Goal: Communication & Community: Participate in discussion

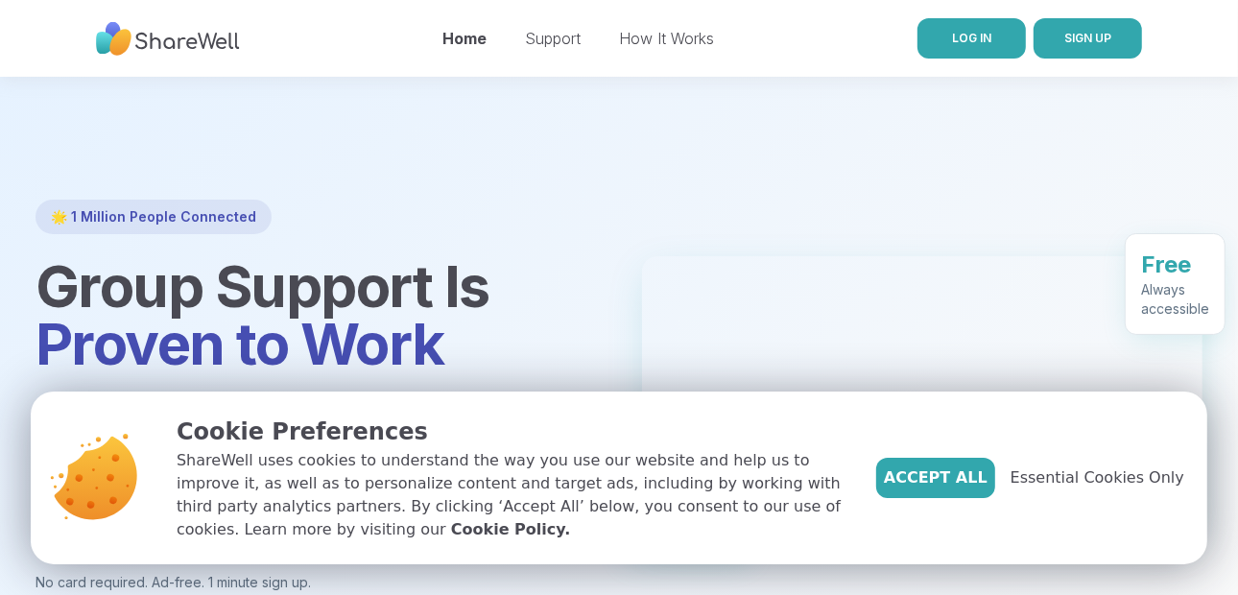
click at [956, 41] on span "LOG IN" at bounding box center [971, 38] width 39 height 14
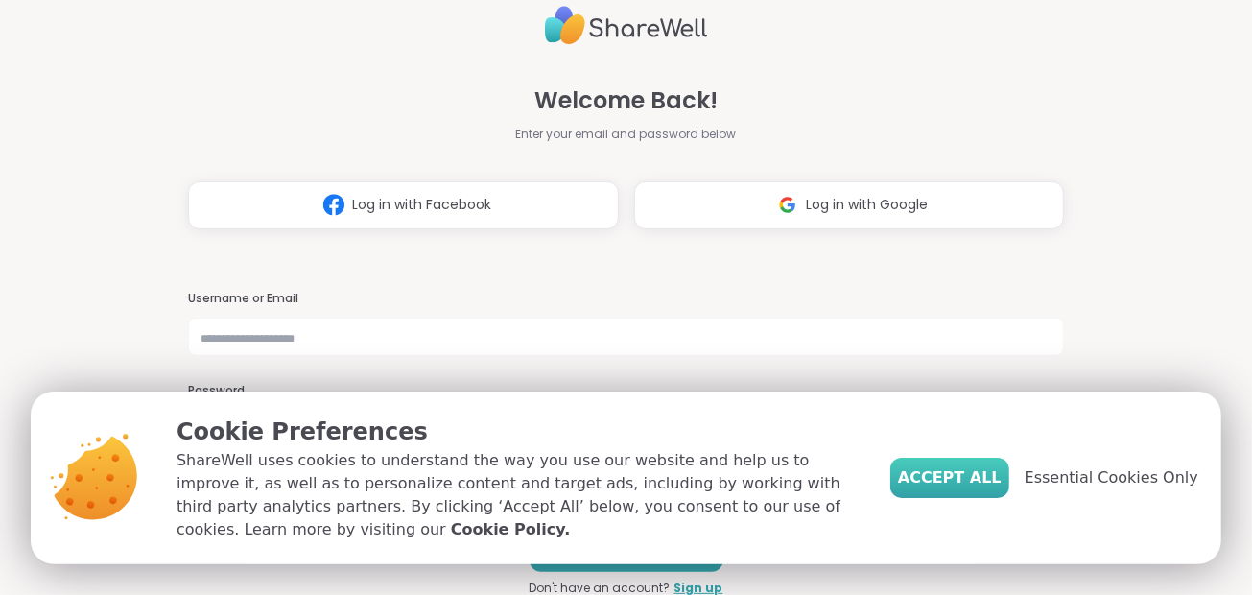
click at [974, 476] on span "Accept All" at bounding box center [950, 477] width 104 height 23
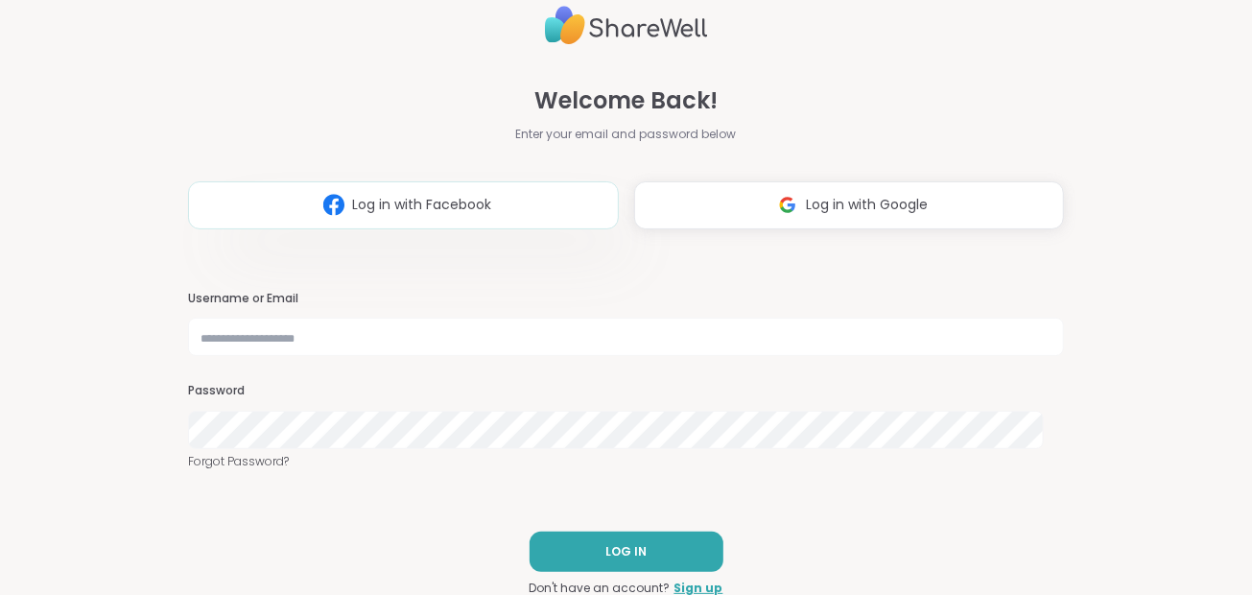
click at [506, 219] on button "Log in with Facebook" at bounding box center [403, 205] width 431 height 48
click at [523, 199] on button "Log in with Facebook" at bounding box center [403, 205] width 431 height 48
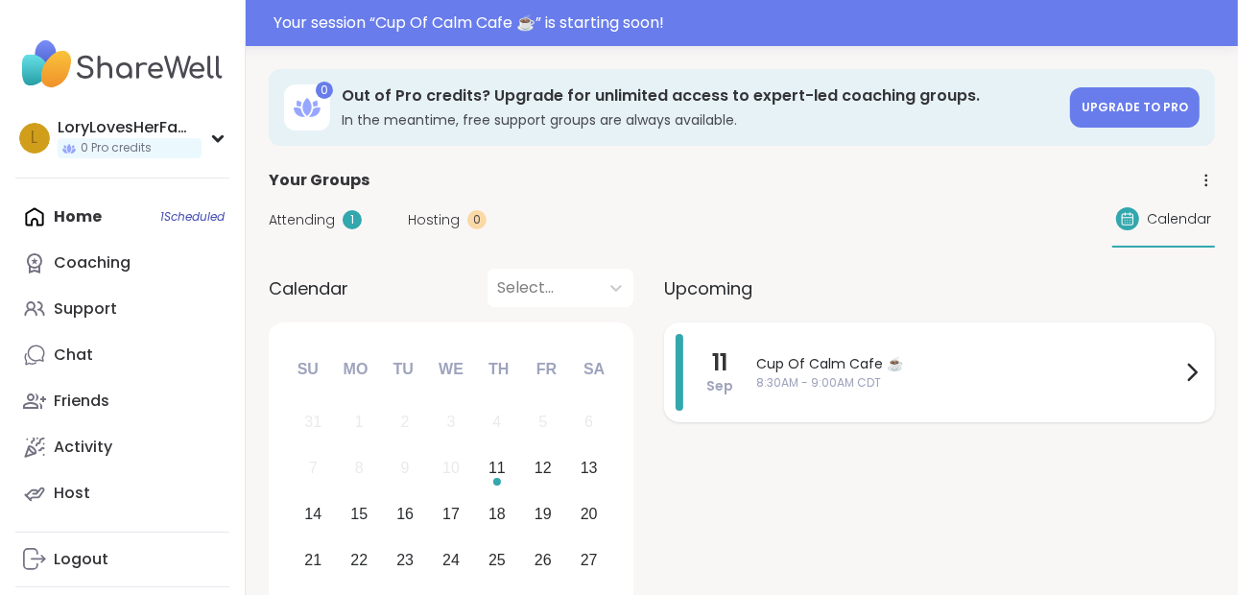
click at [775, 366] on span "Cup Of Calm Cafe ☕️" at bounding box center [968, 364] width 424 height 20
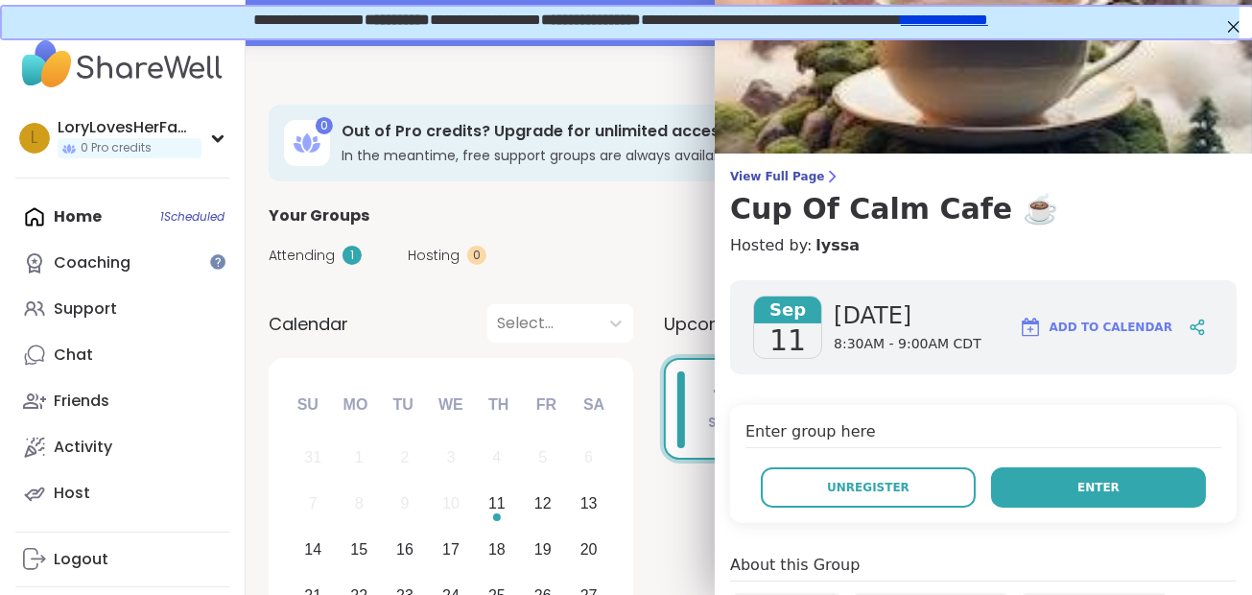
click at [1039, 472] on button "Enter" at bounding box center [1098, 487] width 215 height 40
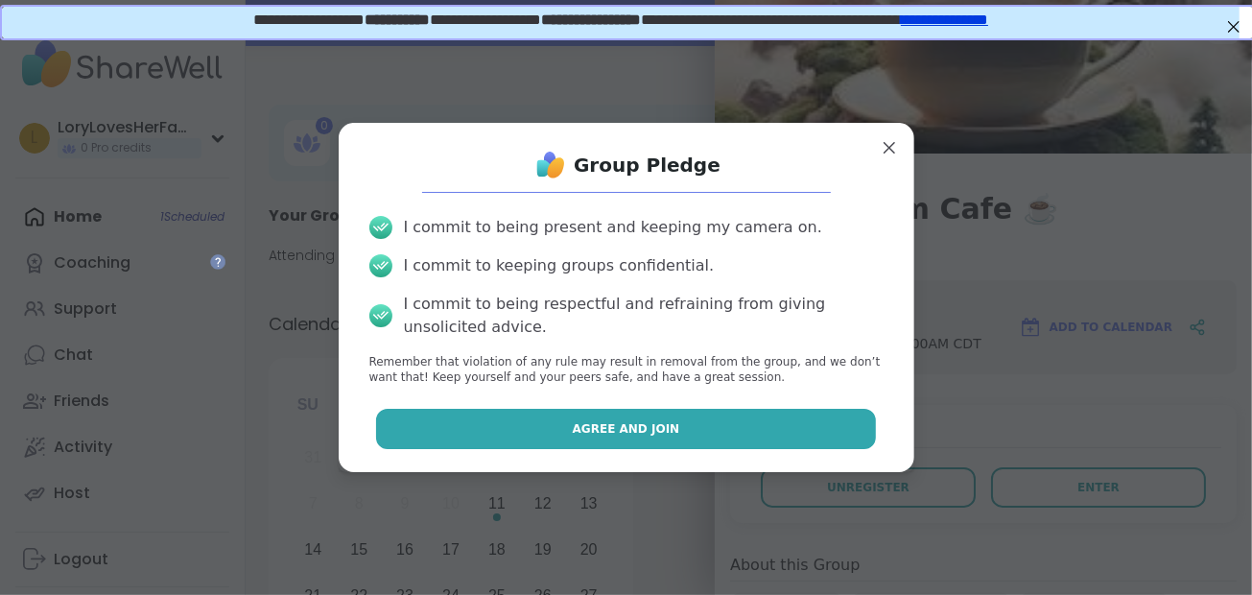
click at [789, 433] on button "Agree and Join" at bounding box center [626, 429] width 500 height 40
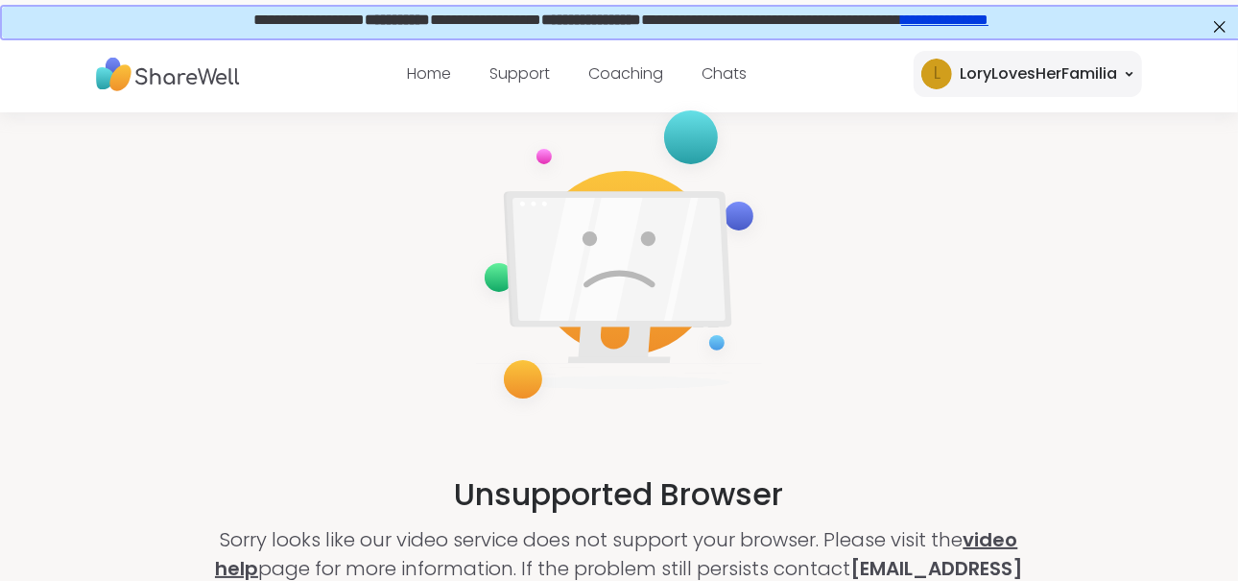
click at [357, 567] on link "video help" at bounding box center [616, 554] width 803 height 56
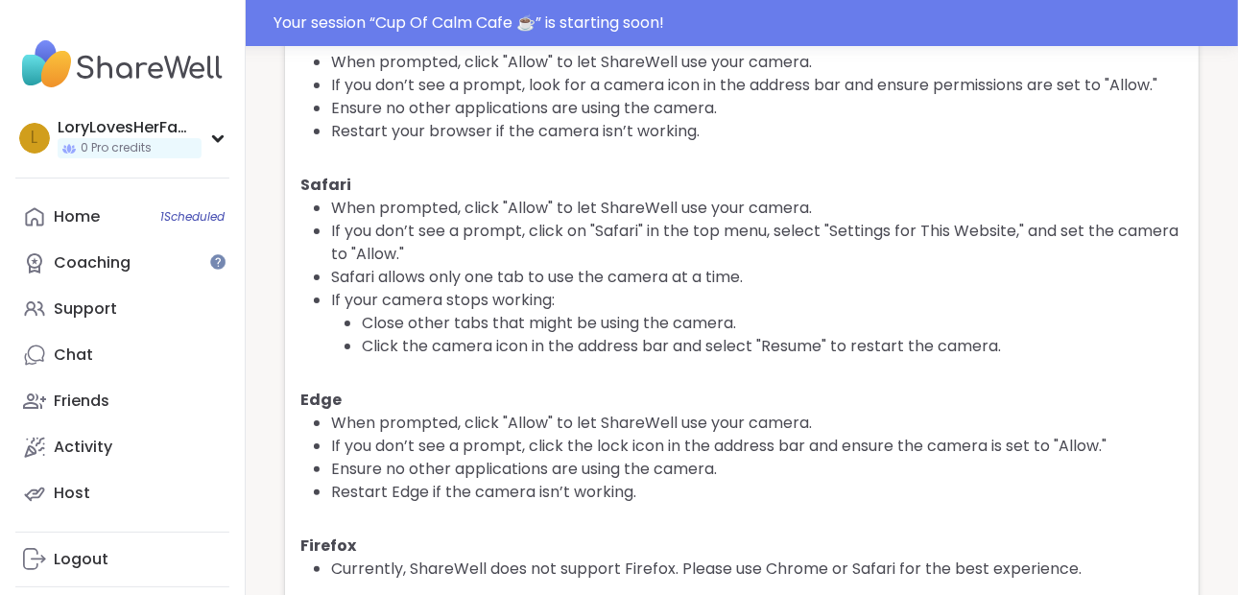
scroll to position [197, 0]
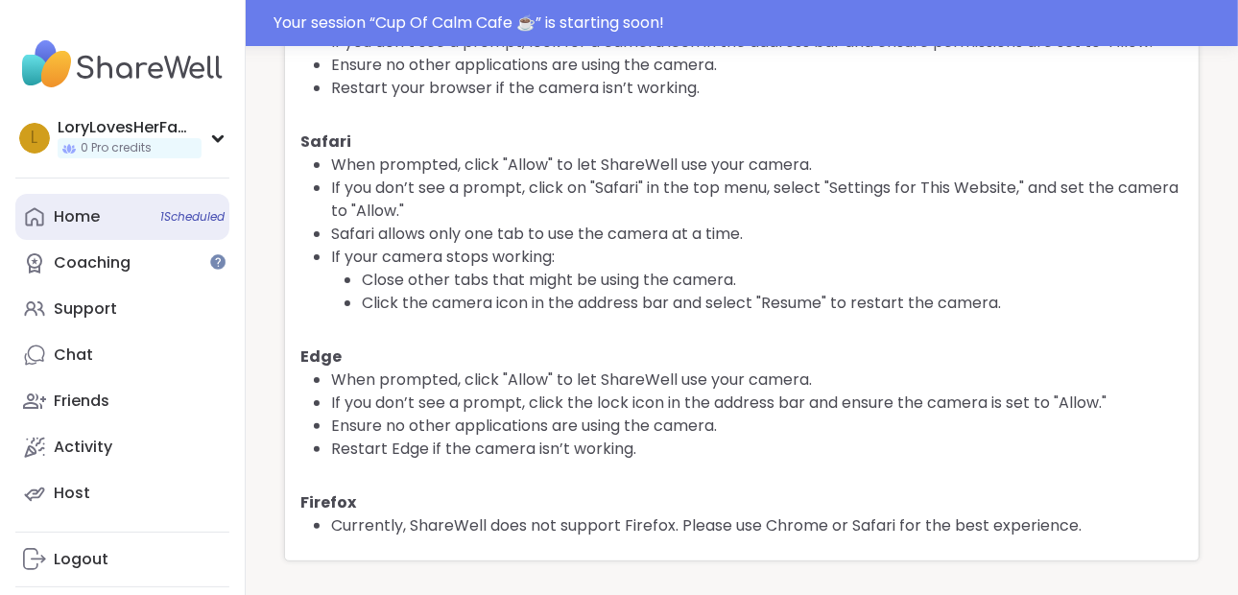
click at [88, 220] on div "Home 1 Scheduled" at bounding box center [77, 216] width 46 height 21
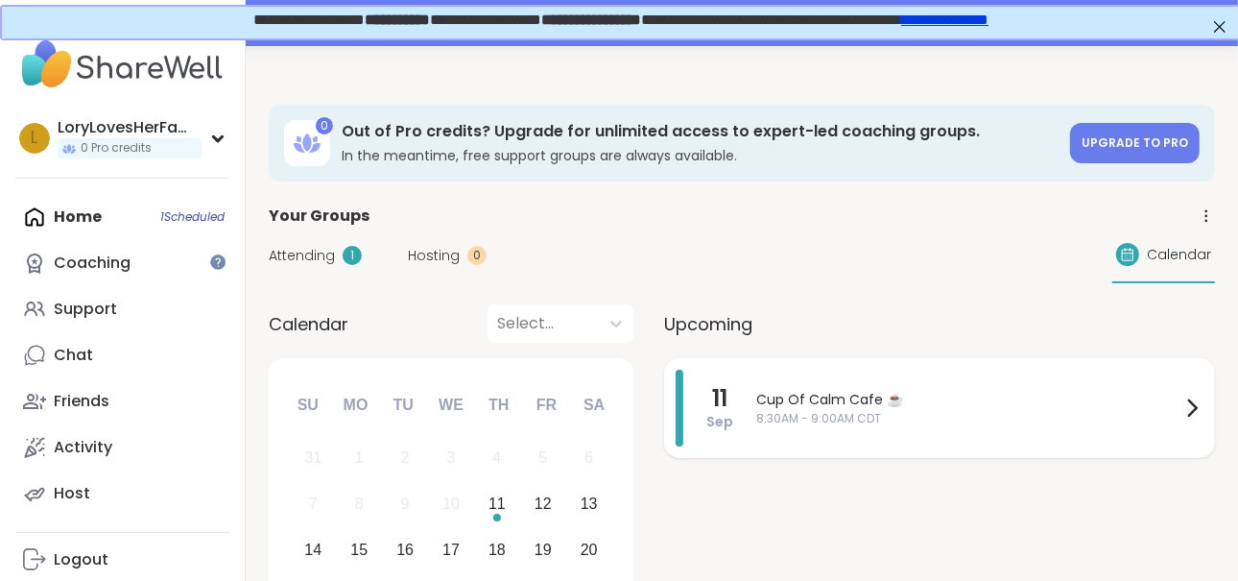
click at [975, 399] on span "Cup Of Calm Cafe ☕️" at bounding box center [968, 400] width 424 height 20
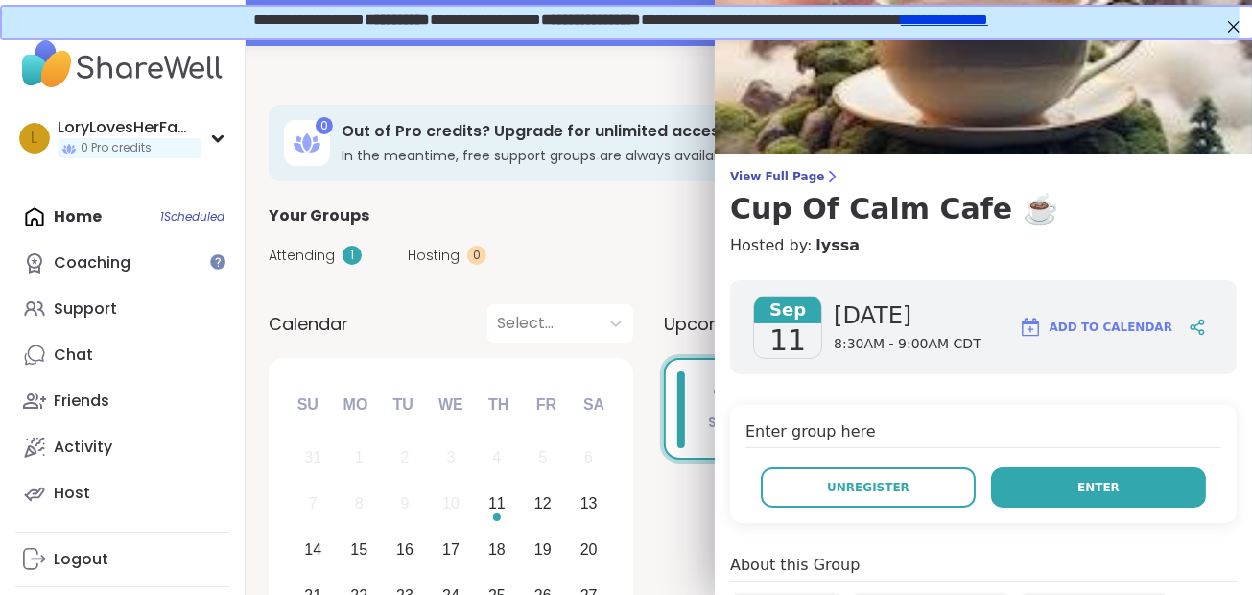
click at [1037, 467] on button "Enter" at bounding box center [1098, 487] width 215 height 40
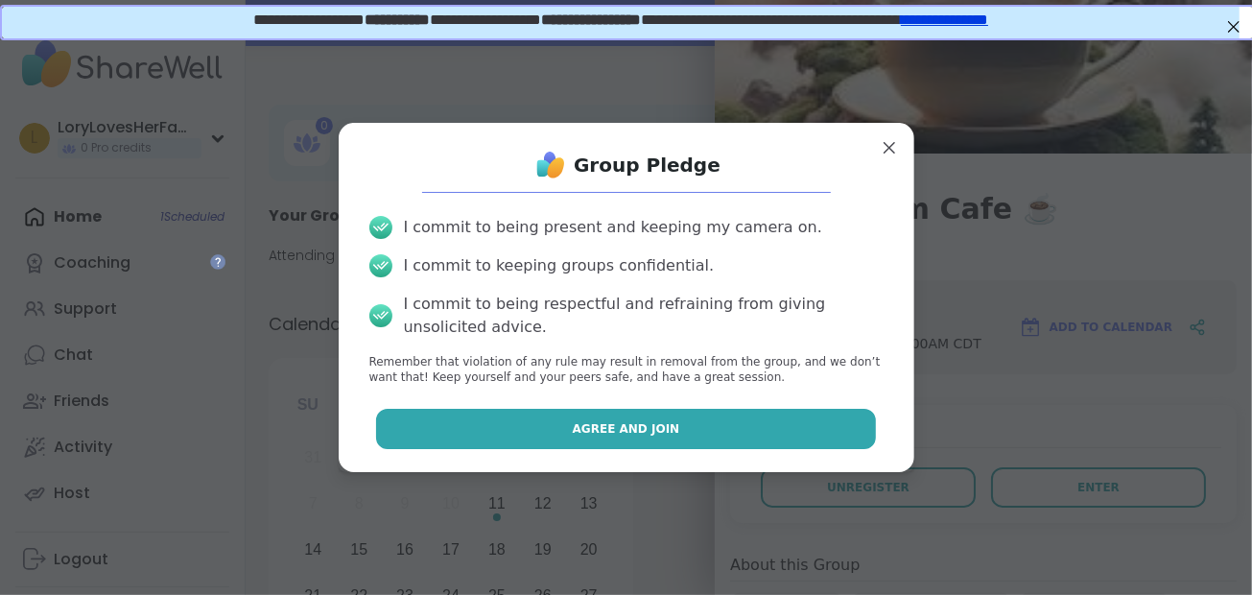
click at [746, 416] on button "Agree and Join" at bounding box center [626, 429] width 500 height 40
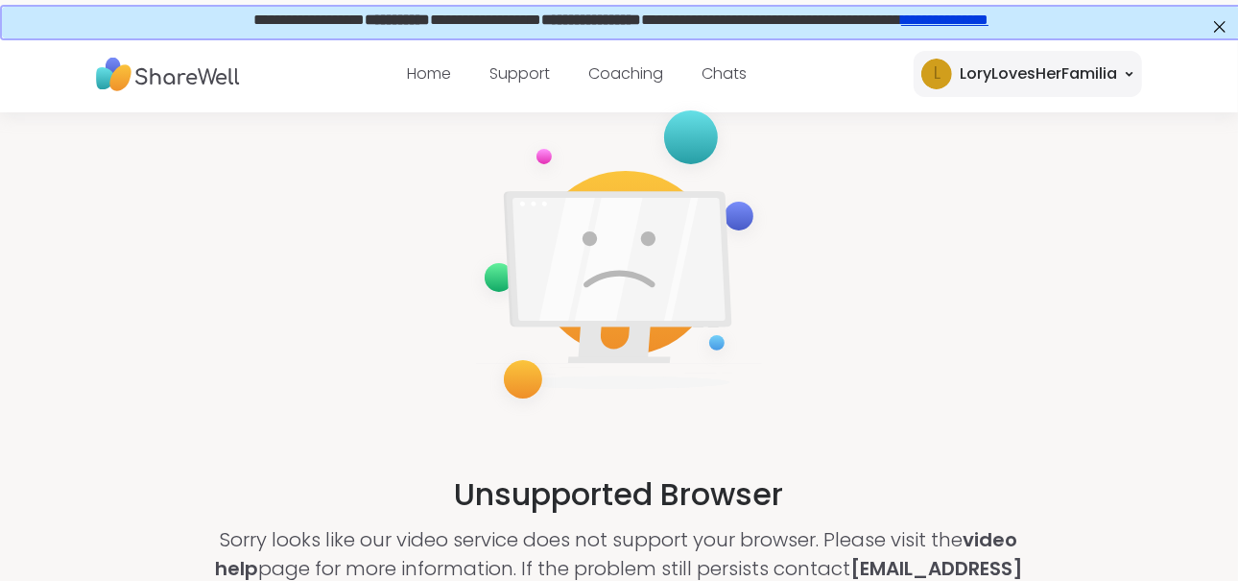
click at [975, 25] on link "**********" at bounding box center [942, 18] width 87 height 14
click at [983, 79] on div "LoryLovesHerFamilia" at bounding box center [1038, 73] width 157 height 23
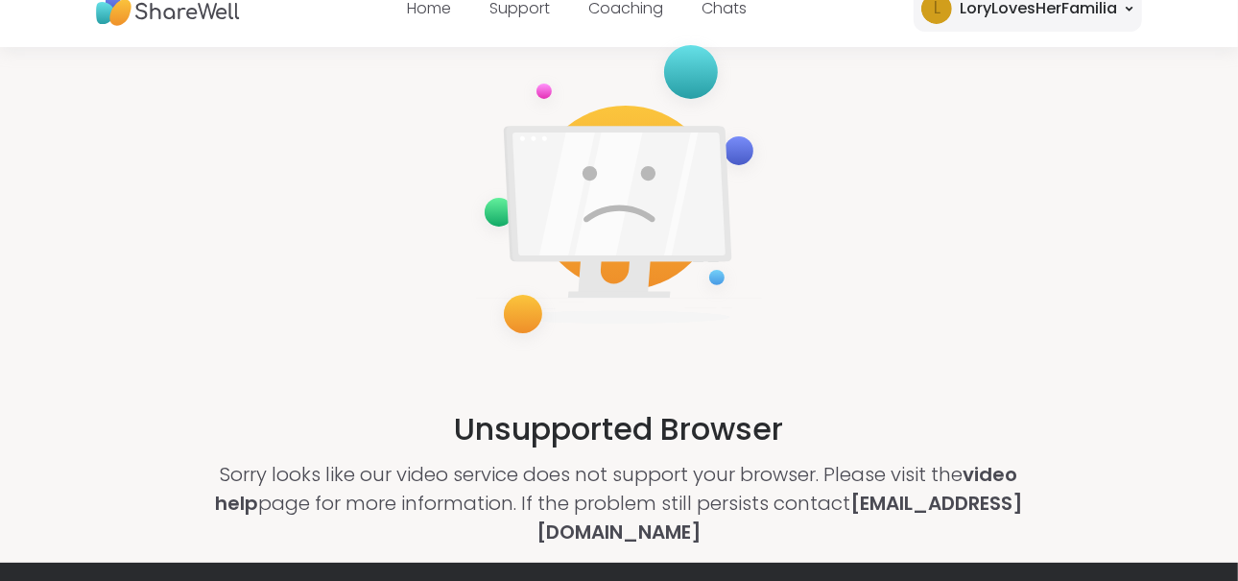
scroll to position [54, 0]
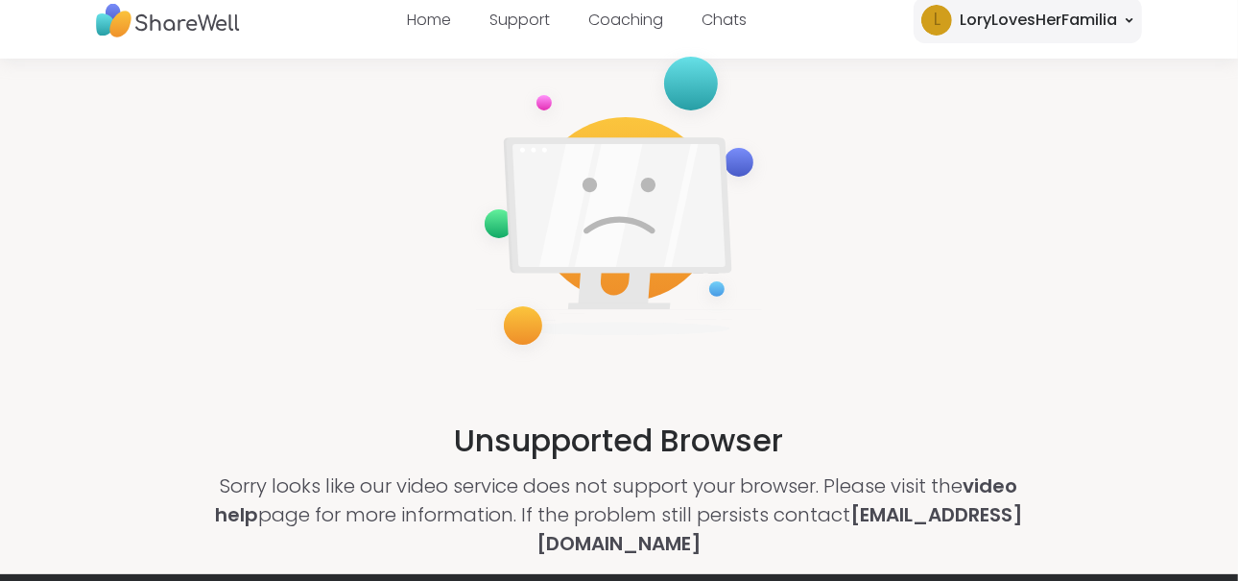
click at [207, 19] on img at bounding box center [168, 20] width 144 height 53
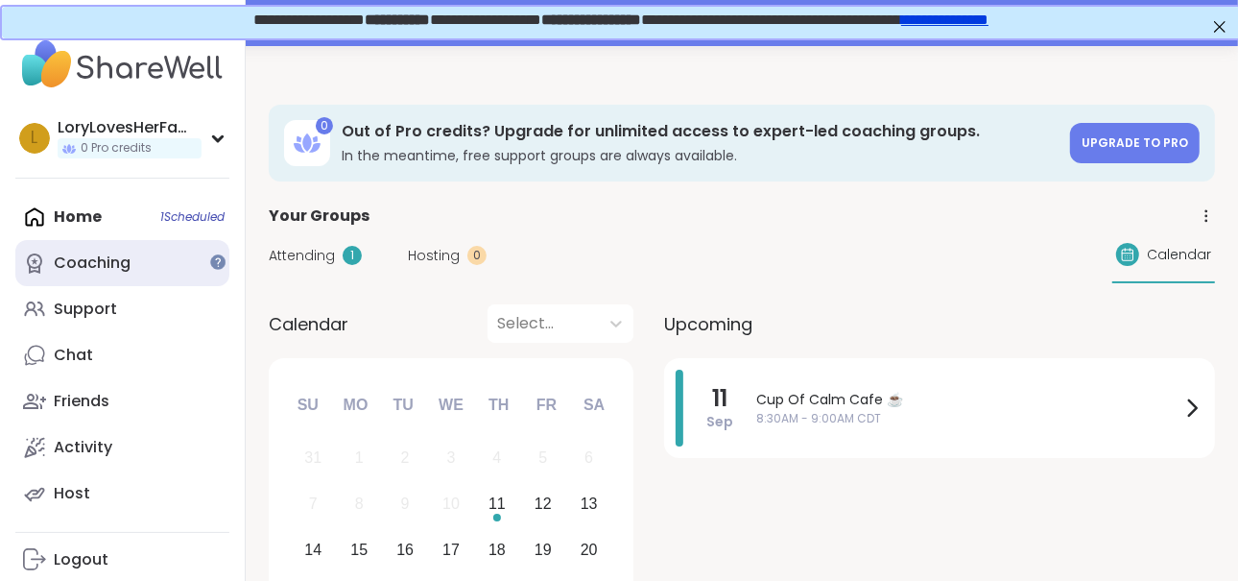
click at [86, 260] on div "Coaching" at bounding box center [92, 262] width 77 height 21
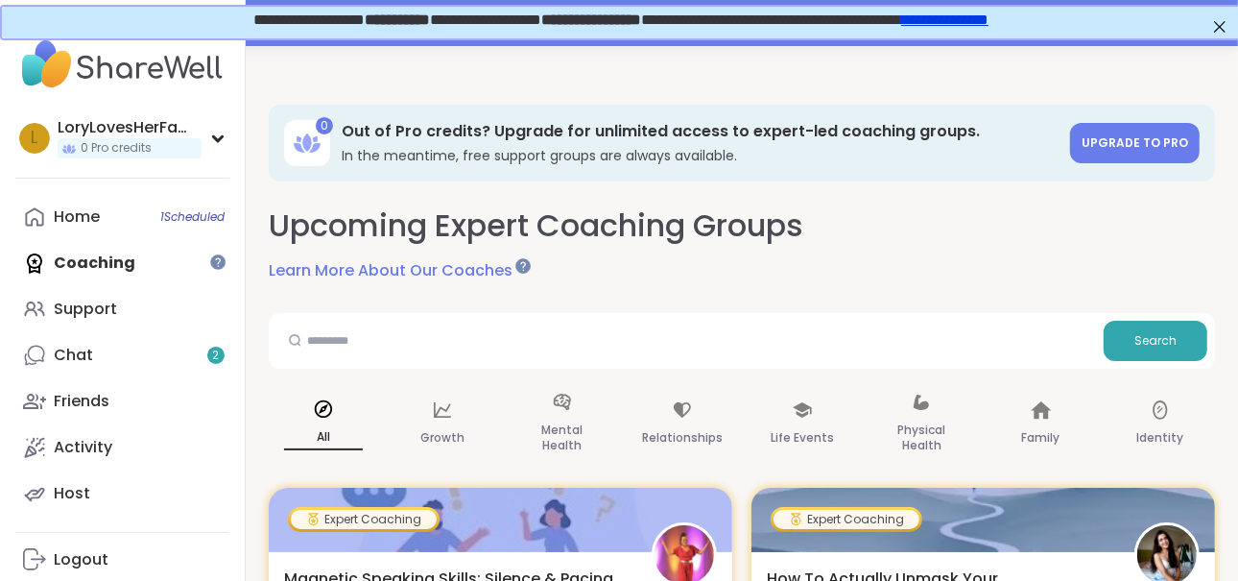
click at [251, 19] on span "**********" at bounding box center [618, 18] width 735 height 14
click at [68, 352] on div "Chat 2" at bounding box center [73, 355] width 39 height 21
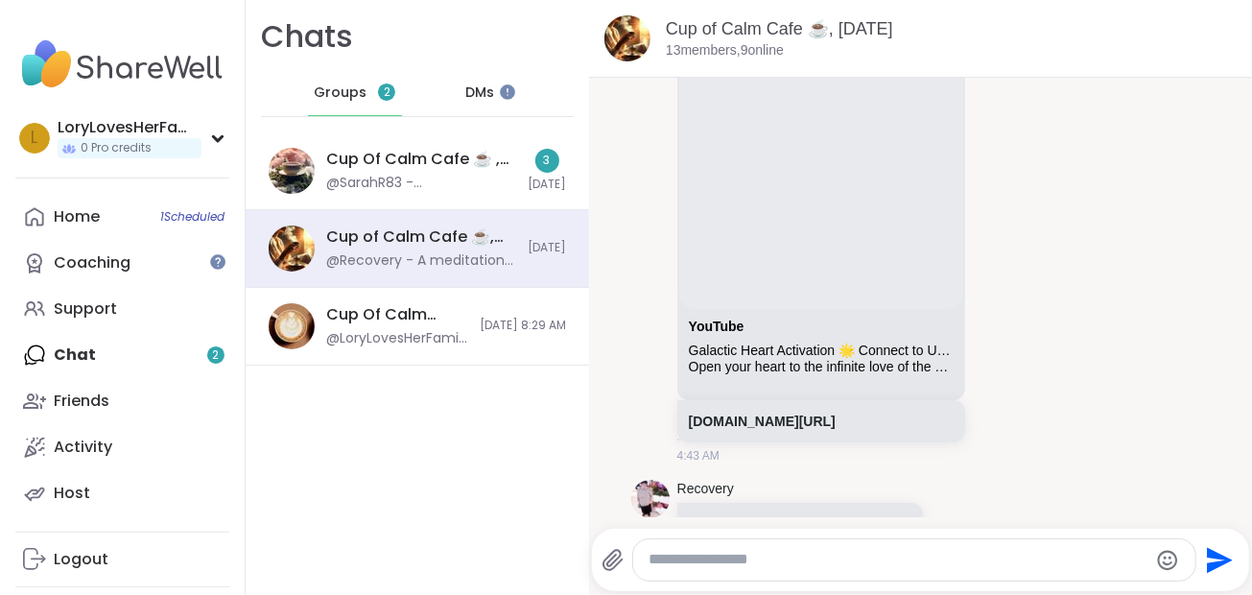
click at [359, 101] on span "Groups" at bounding box center [340, 92] width 53 height 19
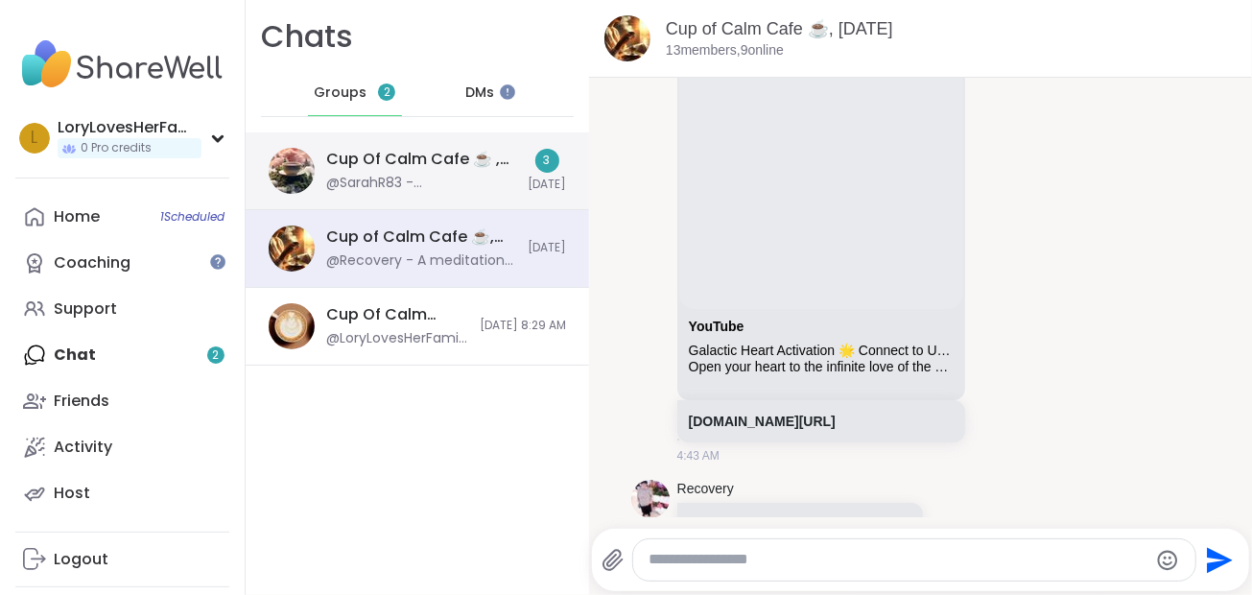
click at [392, 164] on div "Cup Of Calm Cafe ☕️ , [DATE]" at bounding box center [421, 159] width 190 height 21
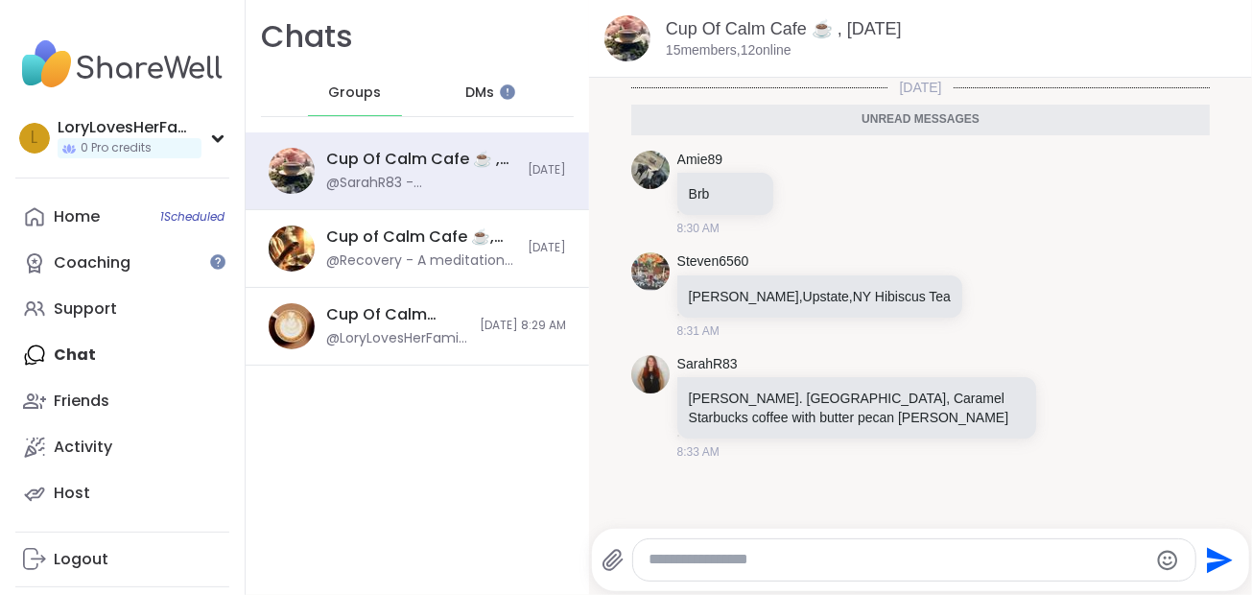
click at [720, 559] on textarea "Type your message" at bounding box center [898, 560] width 499 height 20
type textarea "*"
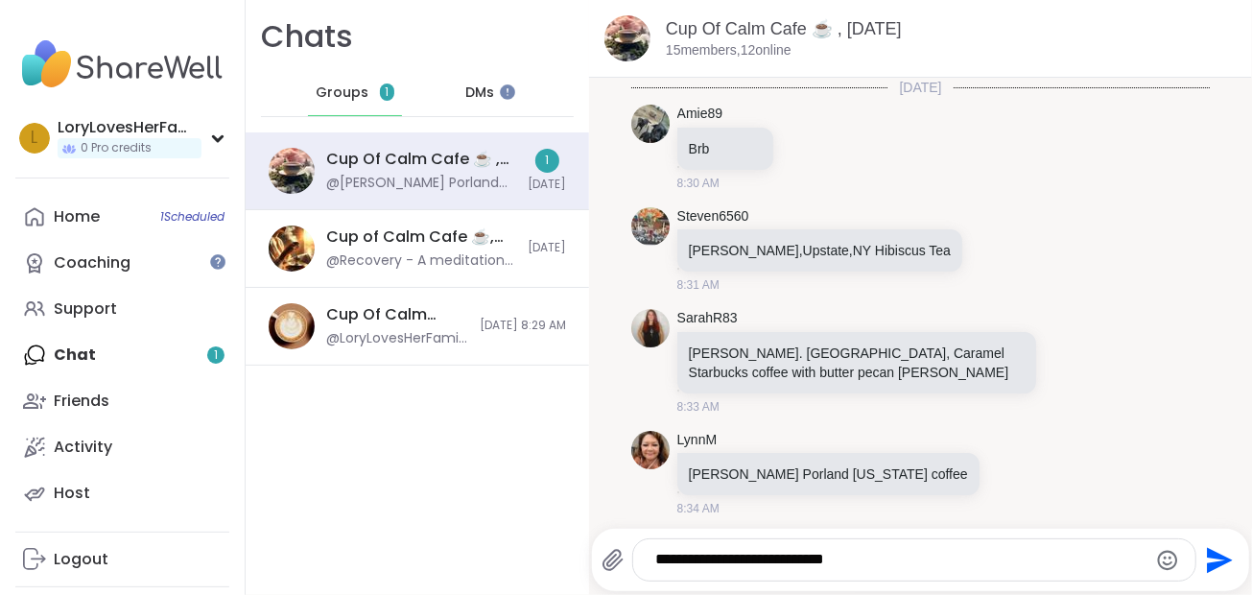
scroll to position [4, 0]
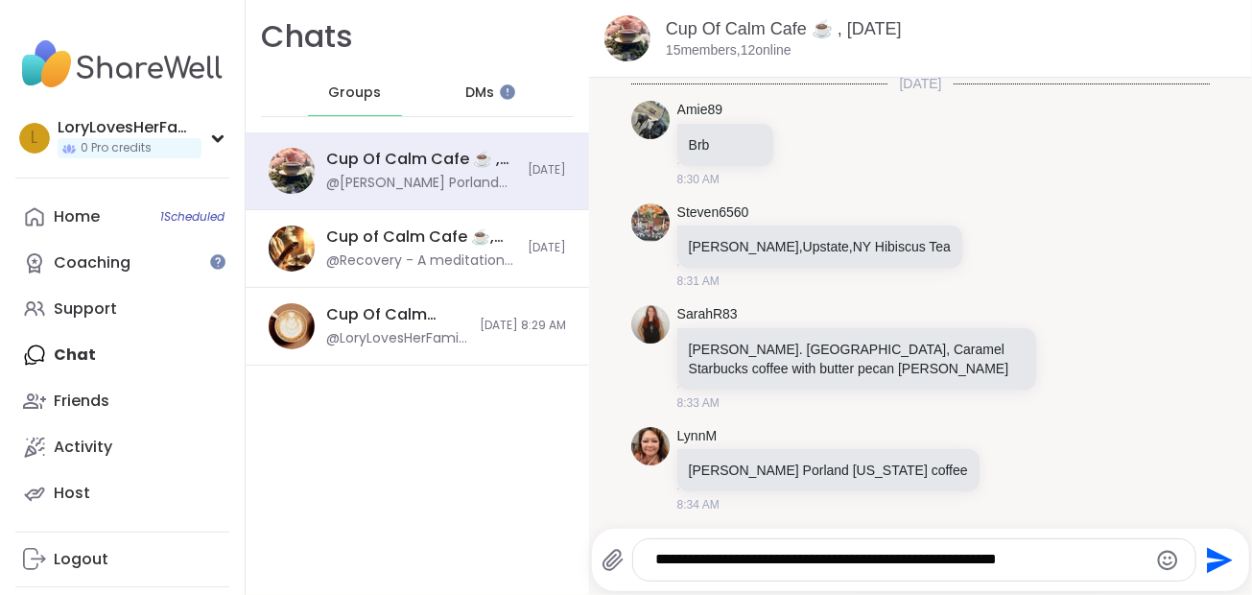
click at [614, 554] on icon at bounding box center [613, 560] width 23 height 23
click at [0, 0] on input "file" at bounding box center [0, 0] width 0 height 0
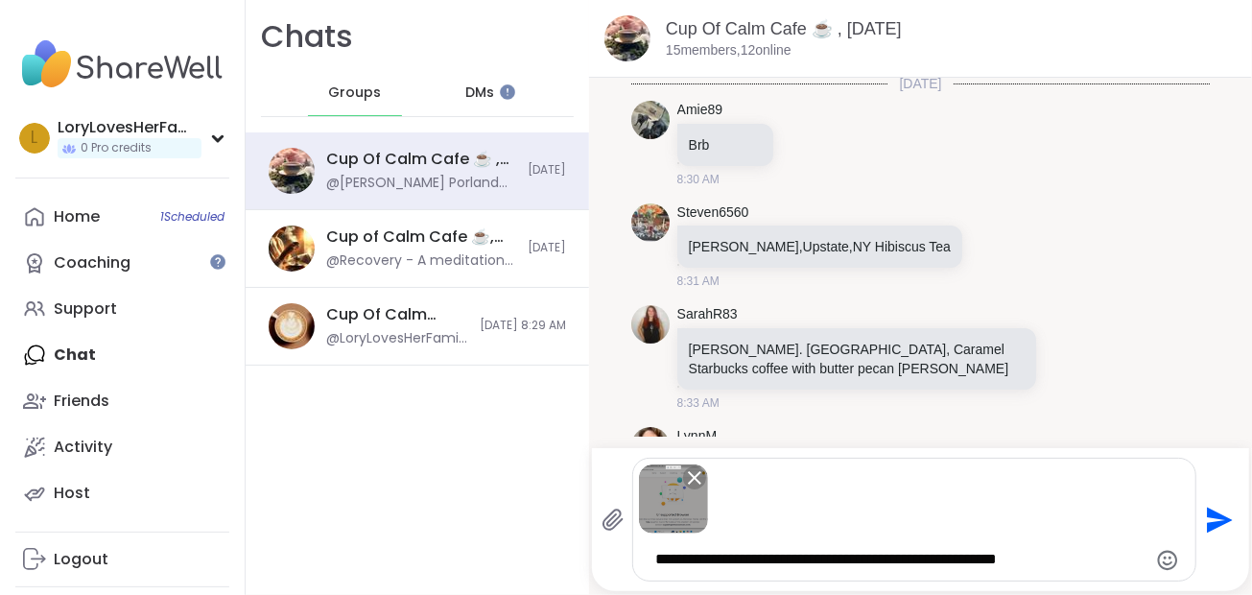
click at [889, 558] on textarea "**********" at bounding box center [898, 560] width 486 height 20
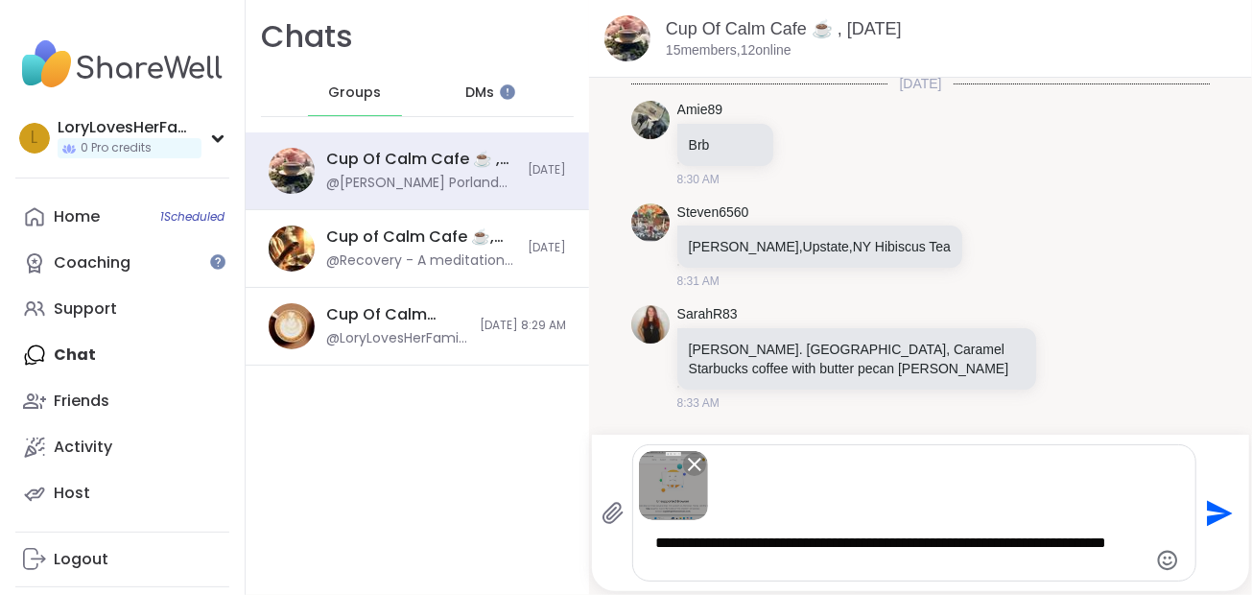
type textarea "**********"
click at [1209, 514] on icon "Send" at bounding box center [1220, 513] width 26 height 26
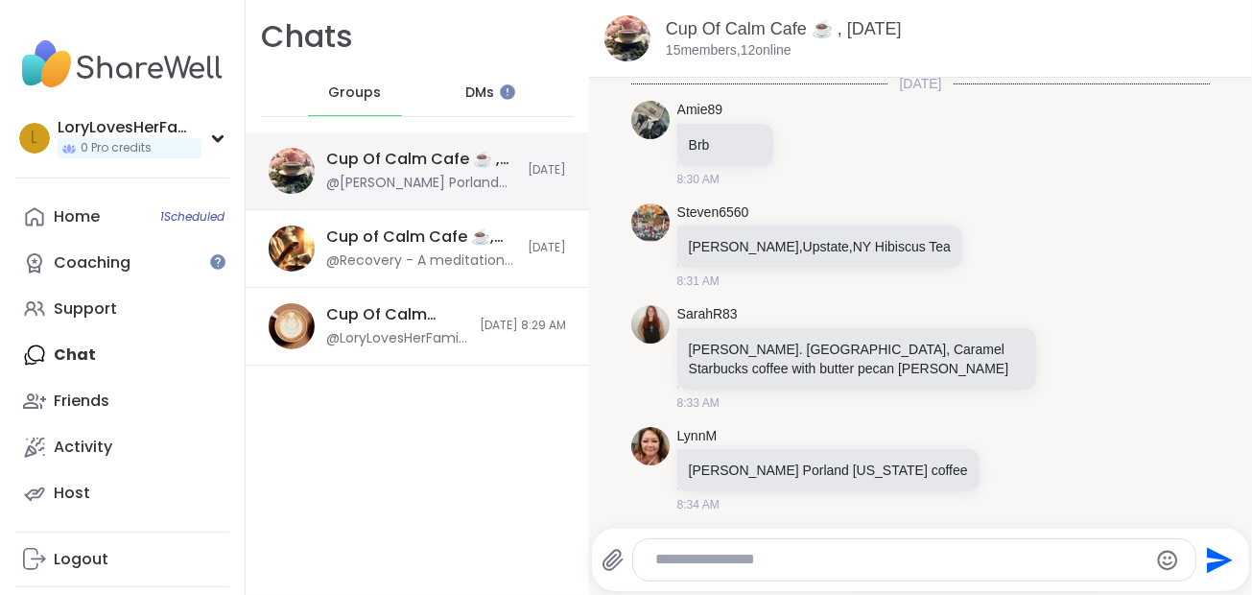
click at [436, 176] on div "@[PERSON_NAME] Porland [US_STATE] coffee" at bounding box center [421, 183] width 190 height 19
click at [479, 94] on span "DMs" at bounding box center [479, 92] width 29 height 19
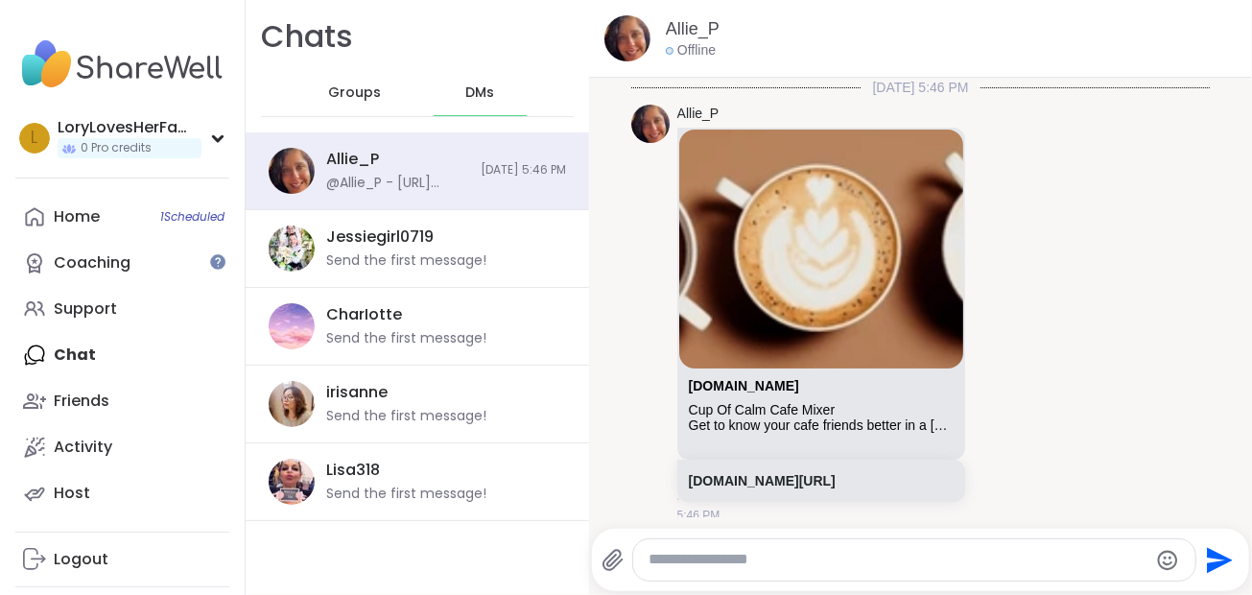
scroll to position [32, 0]
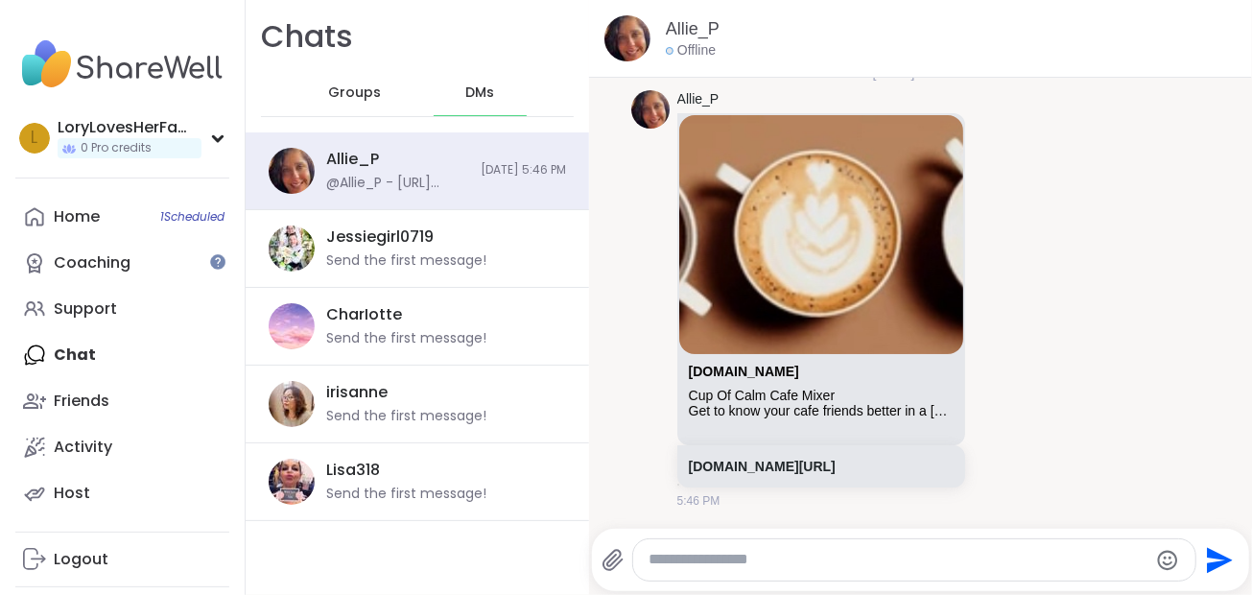
click at [346, 87] on span "Groups" at bounding box center [354, 92] width 53 height 19
